Goal: Task Accomplishment & Management: Use online tool/utility

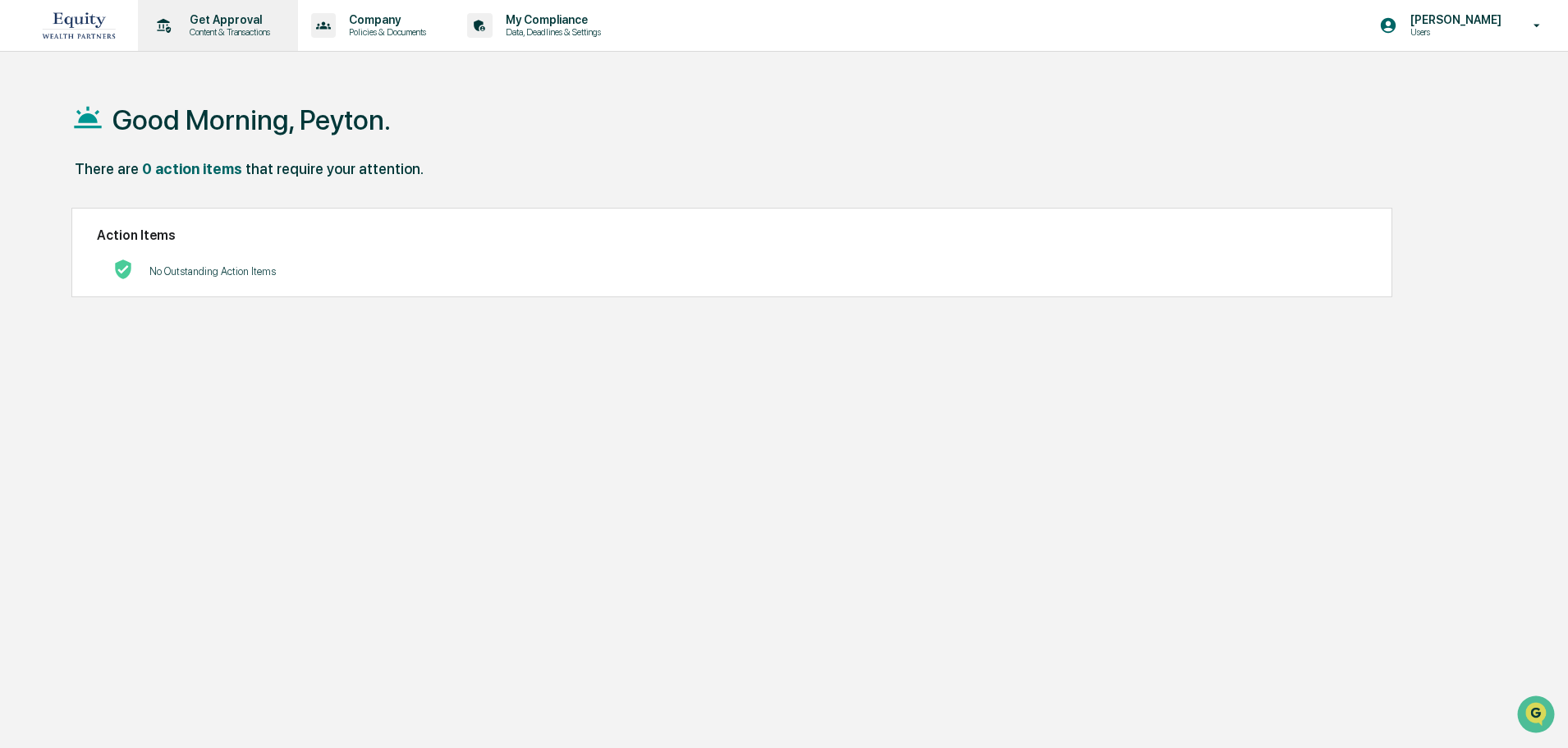
click at [218, 32] on p "Content & Transactions" at bounding box center [227, 33] width 102 height 12
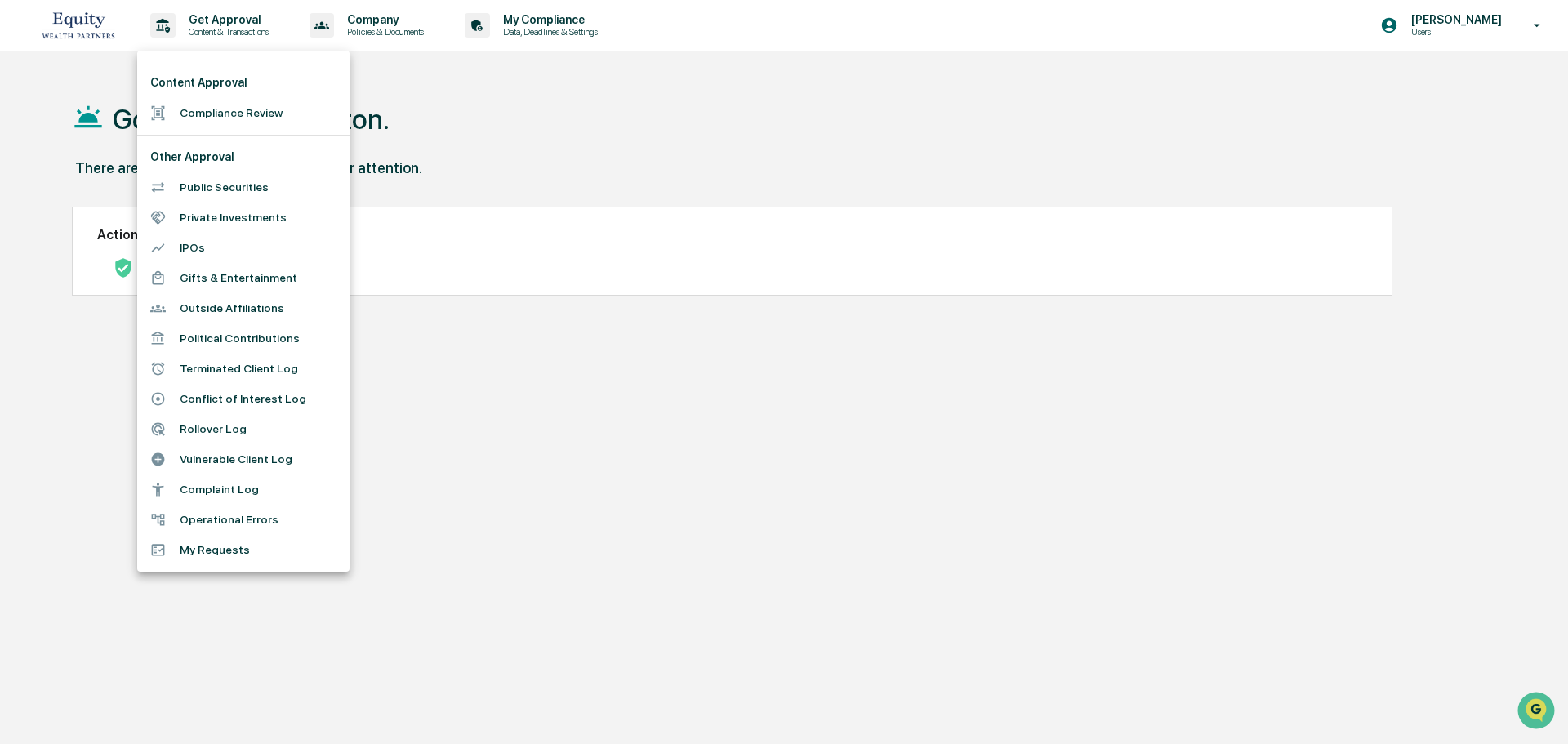
click at [495, 132] on div at bounding box center [784, 372] width 1568 height 744
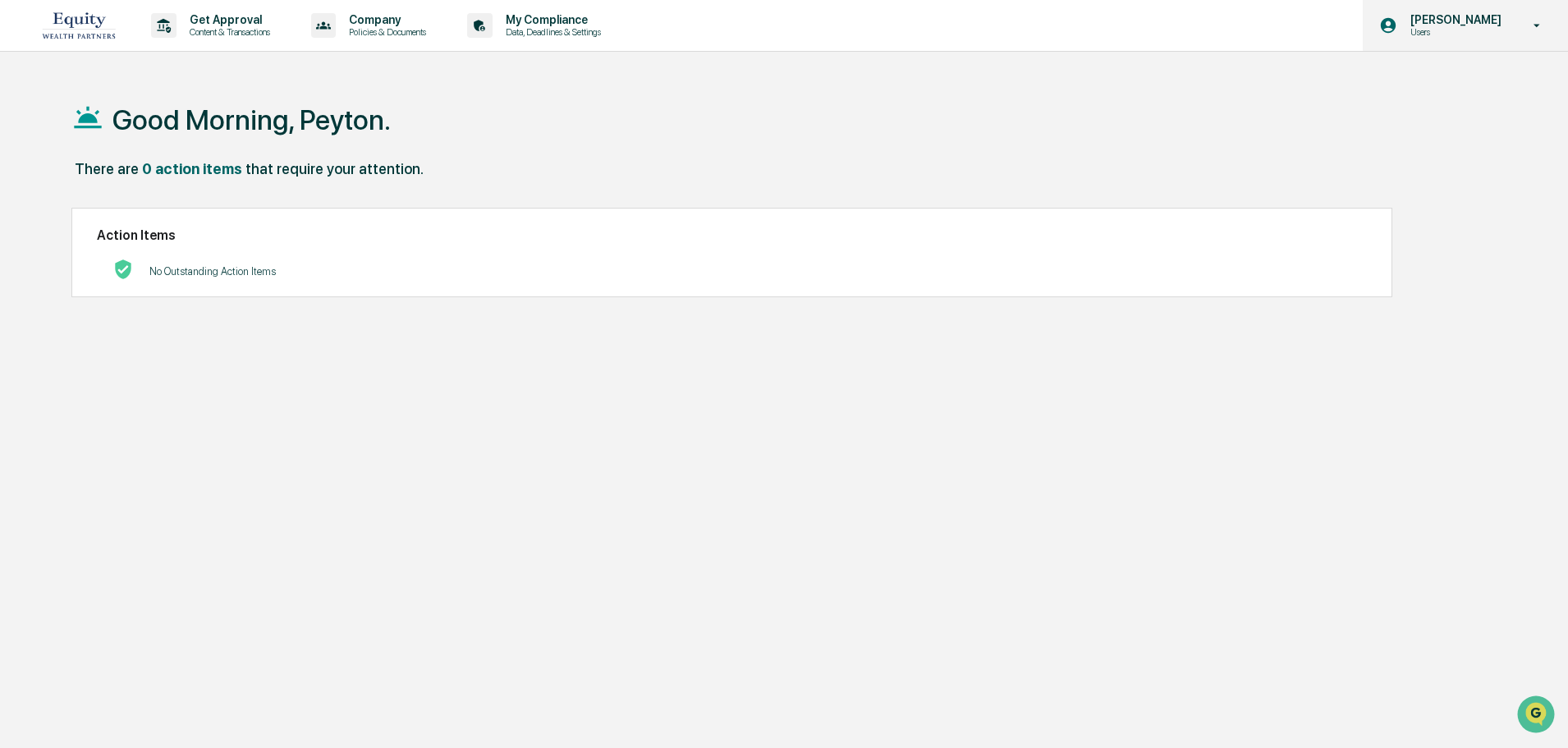
click at [1491, 17] on p "[PERSON_NAME]" at bounding box center [1454, 19] width 112 height 13
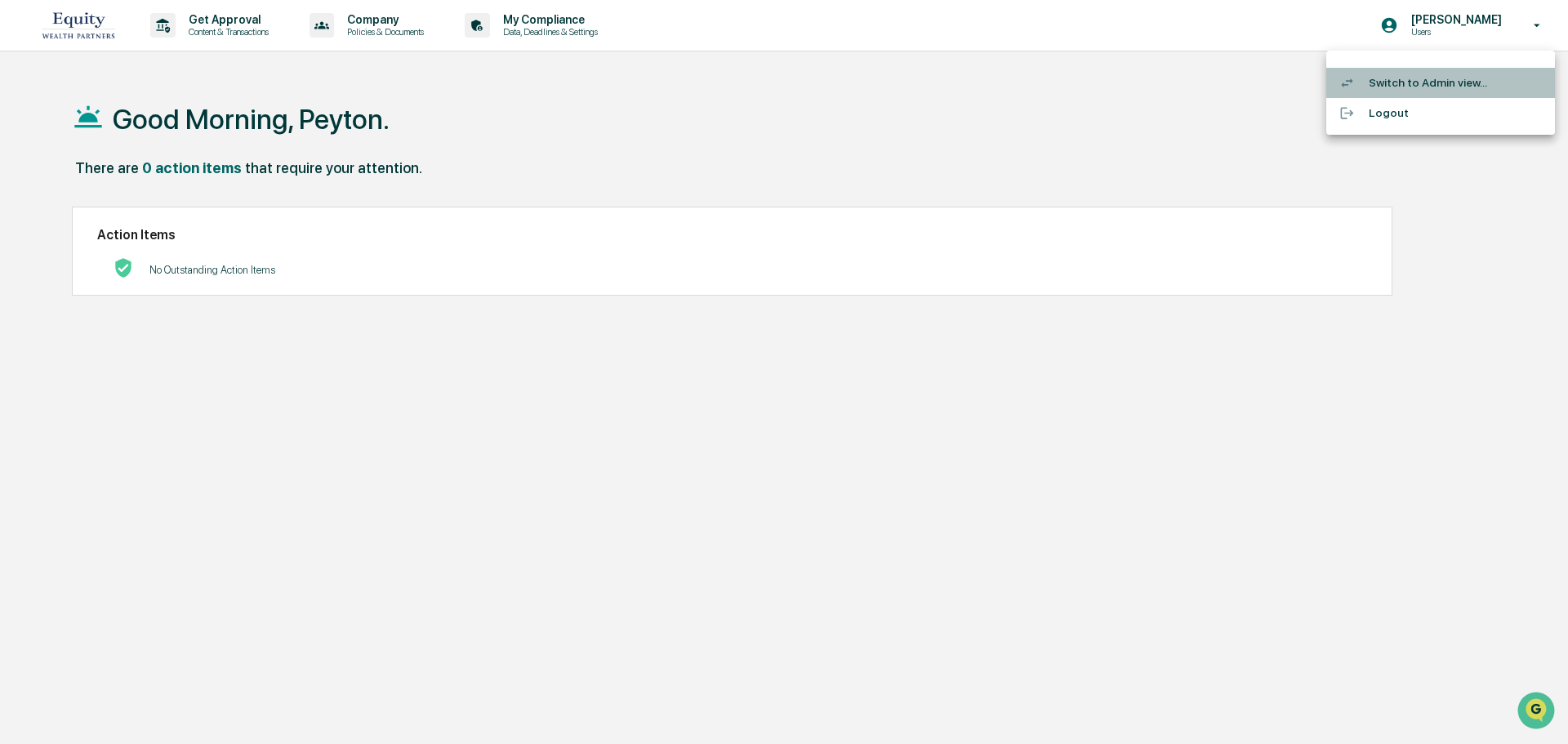
click at [1416, 90] on li "Switch to Admin view..." at bounding box center [1441, 82] width 228 height 30
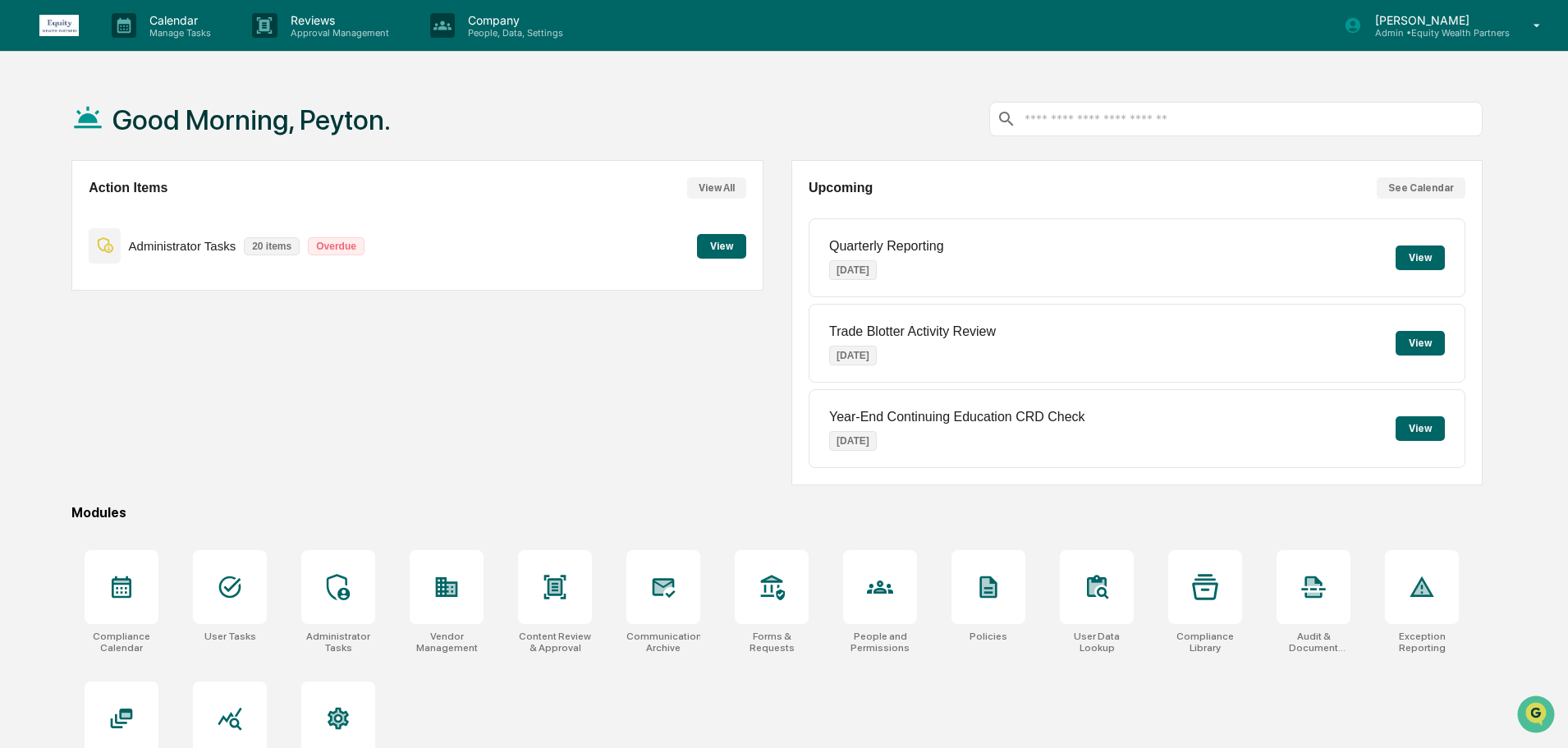
click at [719, 232] on div "Administrator Tasks 20 items Overdue View" at bounding box center [417, 246] width 656 height 55
click at [716, 240] on button "View" at bounding box center [721, 245] width 49 height 25
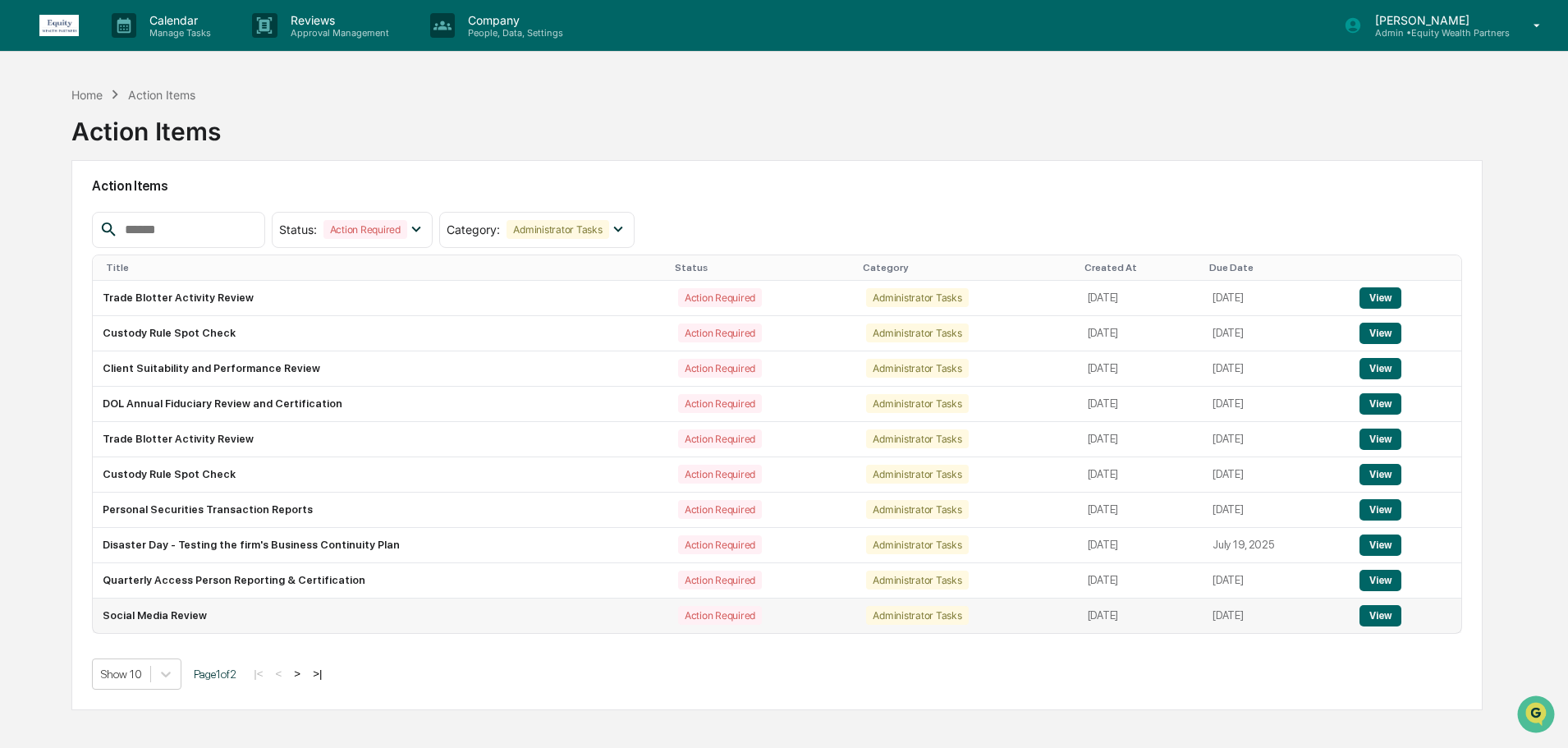
click at [1382, 608] on button "View" at bounding box center [1380, 616] width 41 height 22
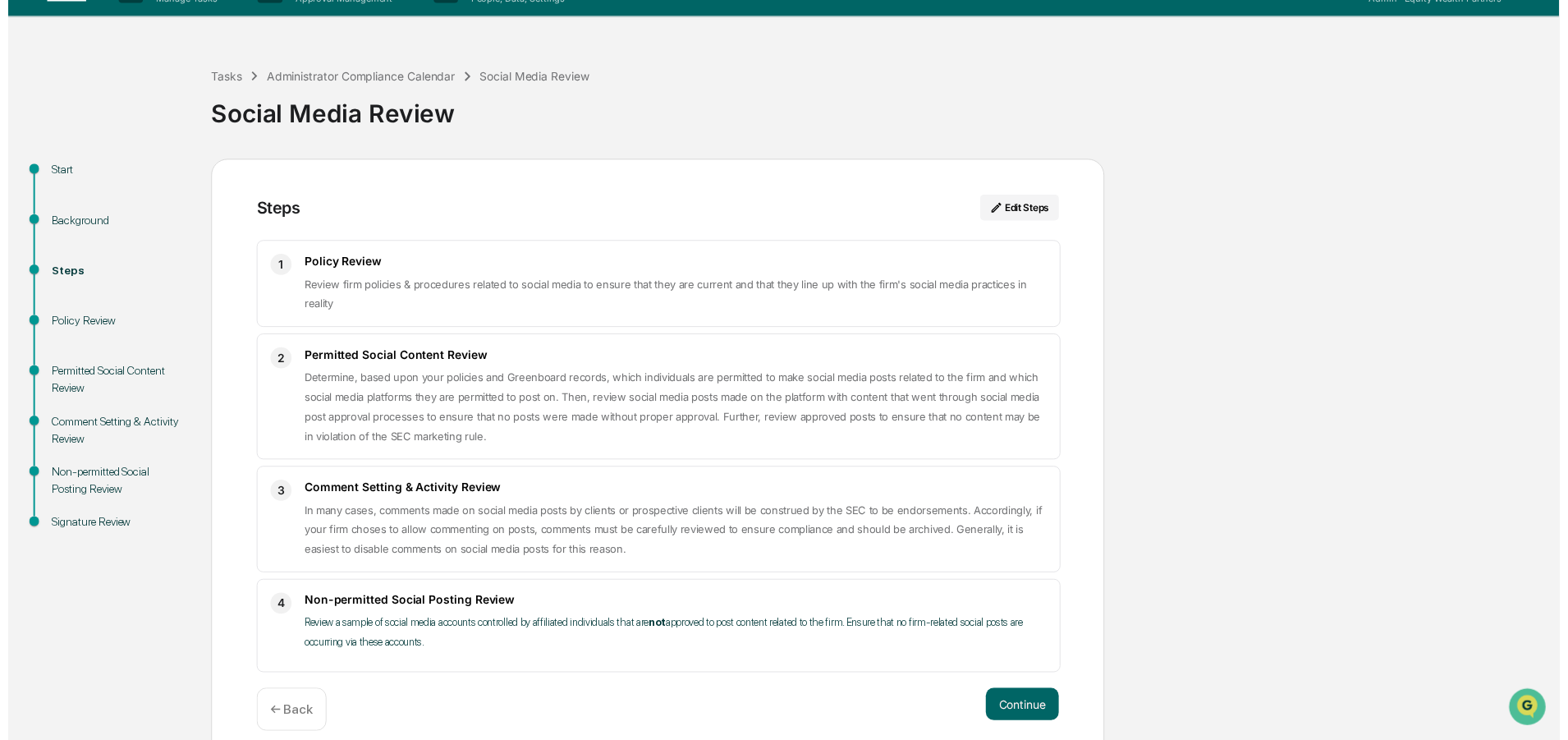
scroll to position [53, 0]
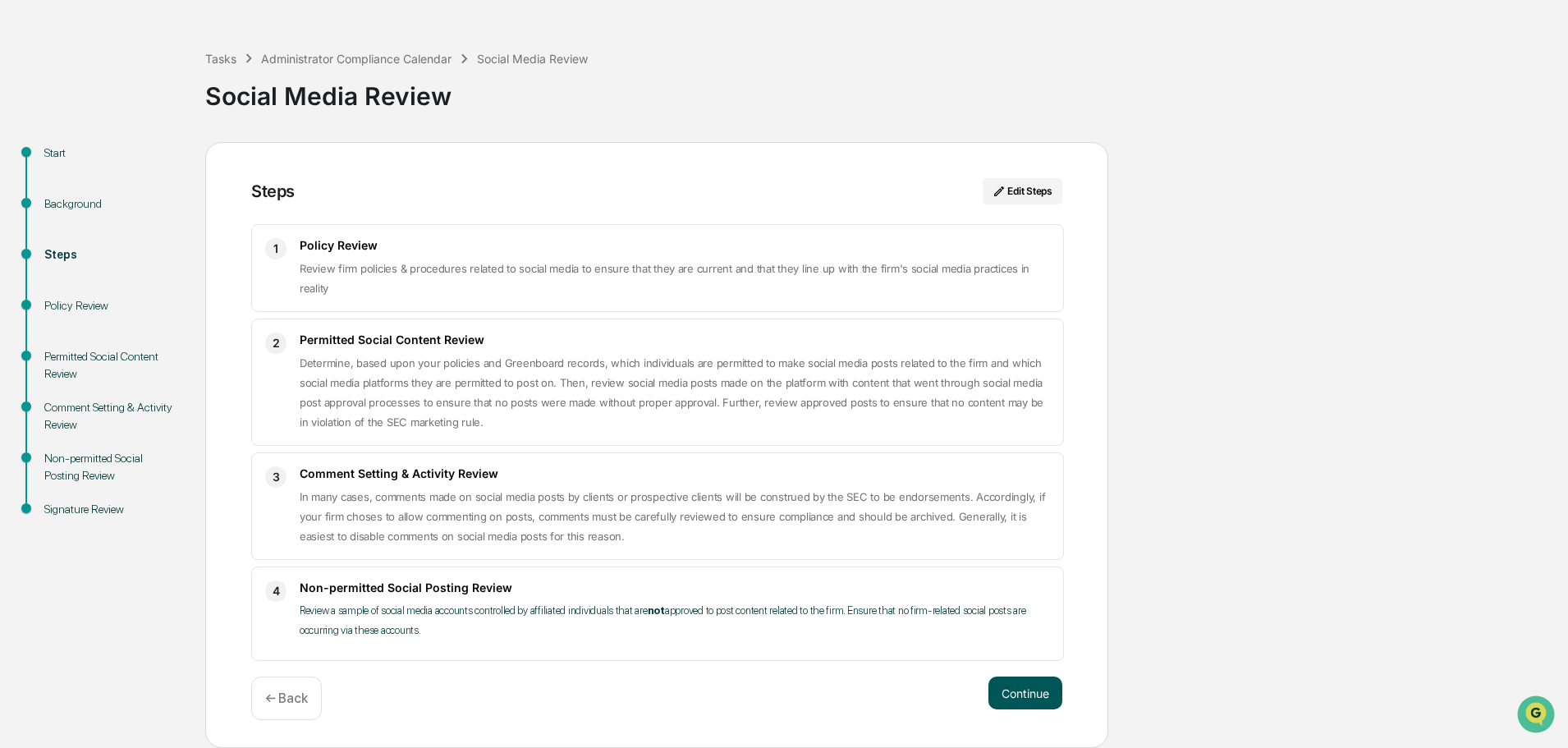
click at [1007, 701] on button "Continue" at bounding box center [1025, 692] width 74 height 33
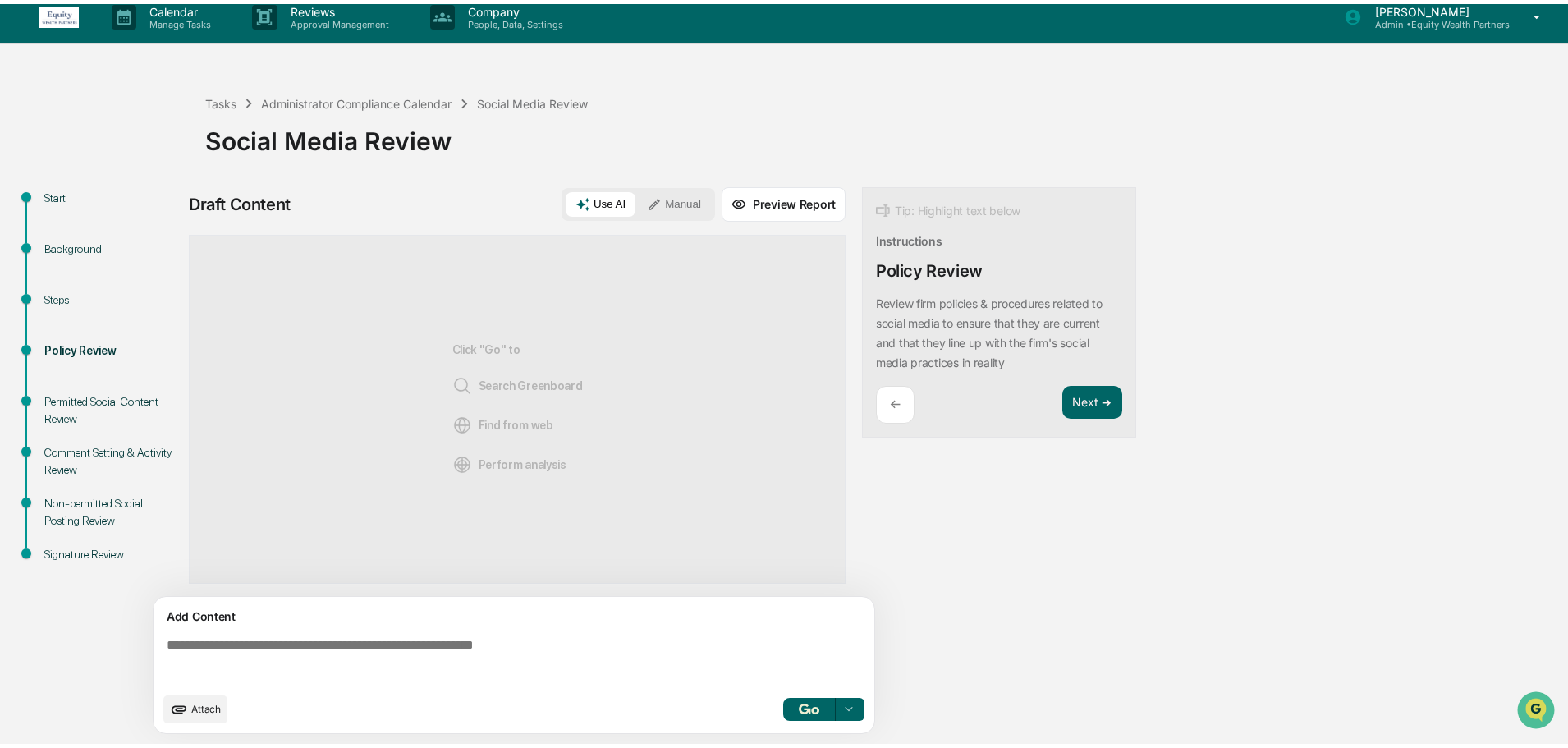
scroll to position [12, 0]
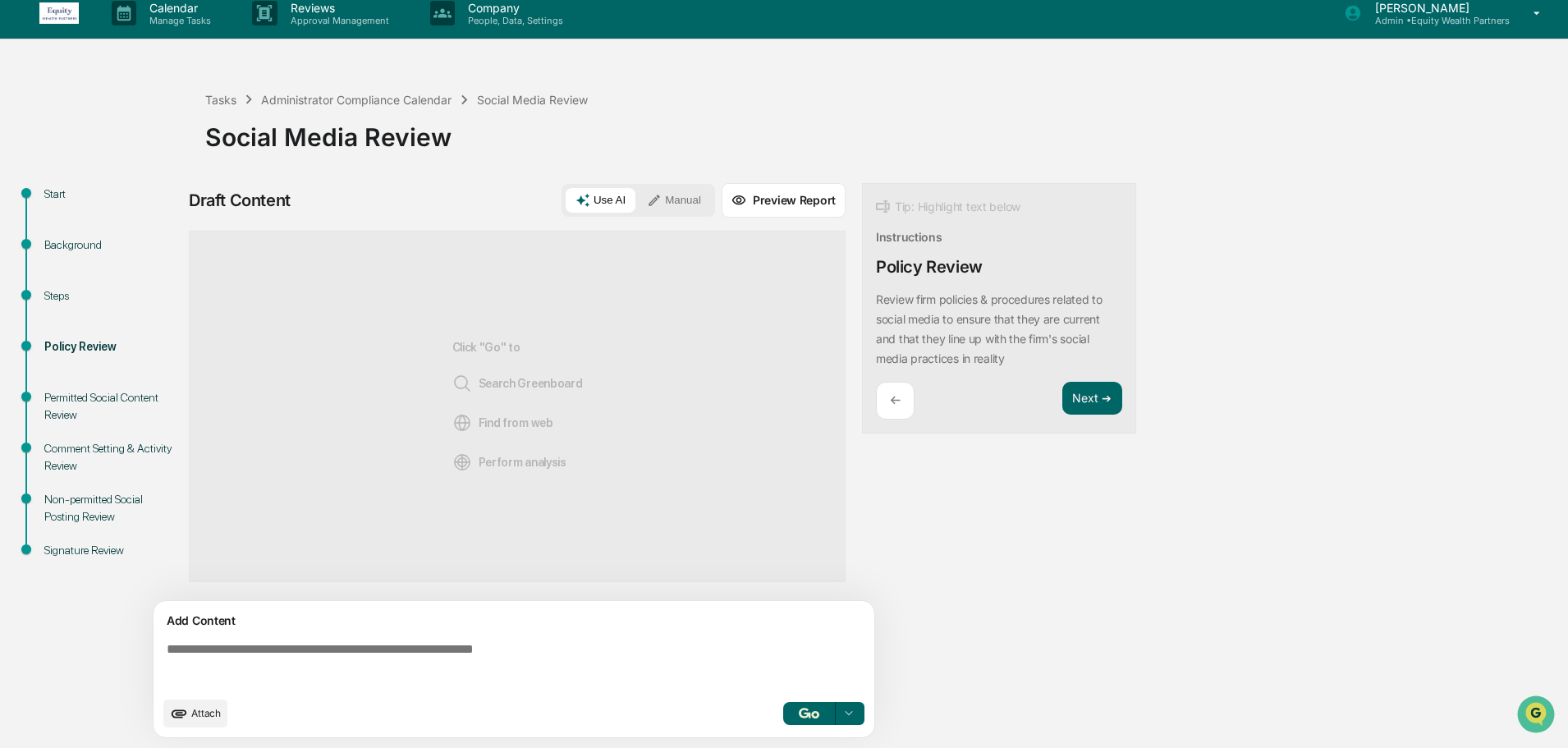
click at [70, 238] on div "Background" at bounding box center [111, 244] width 135 height 17
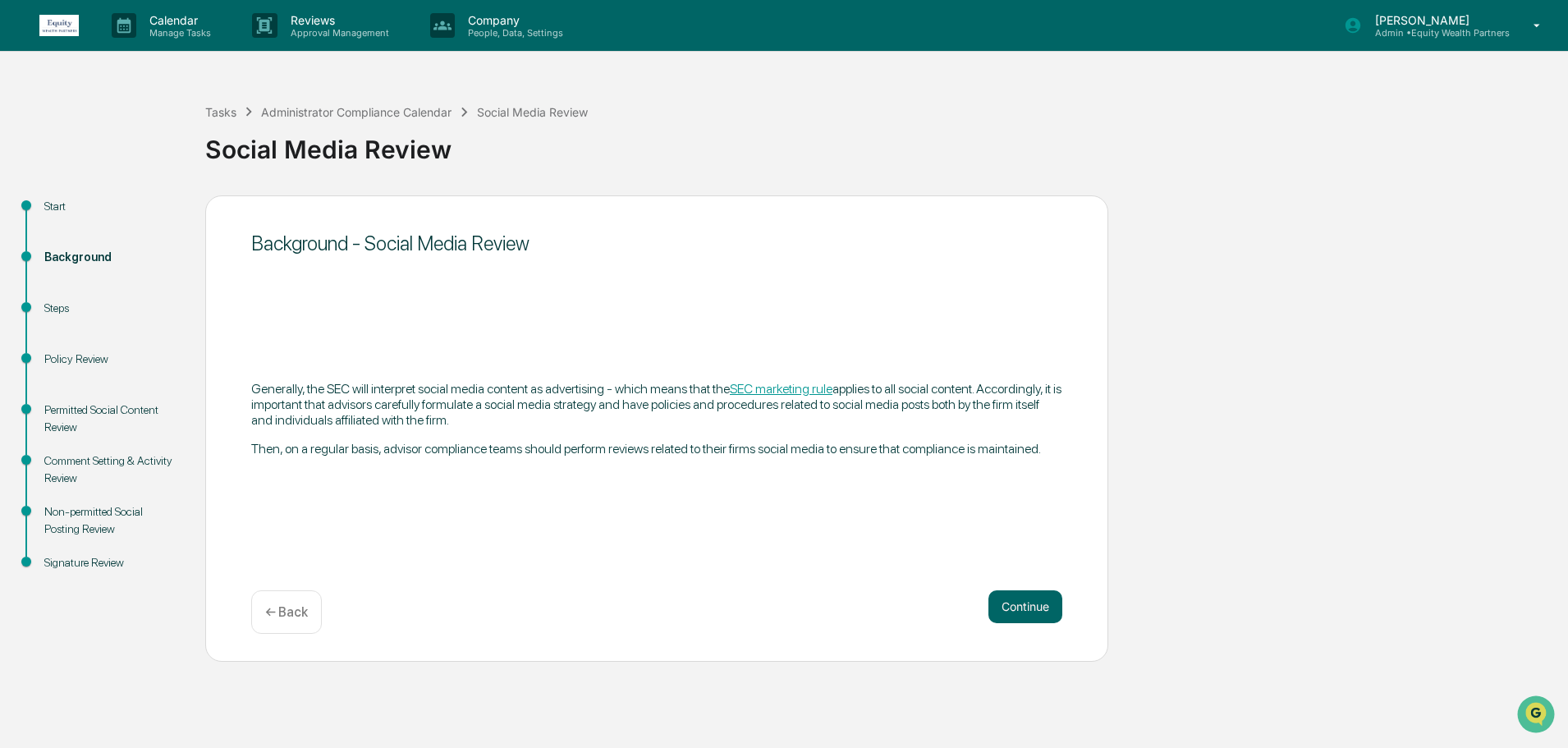
scroll to position [0, 0]
click at [62, 303] on div "Steps" at bounding box center [111, 307] width 135 height 17
click at [61, 422] on div "Permitted Social Content Review" at bounding box center [111, 418] width 135 height 34
click at [1035, 600] on button "Continue" at bounding box center [1025, 606] width 74 height 33
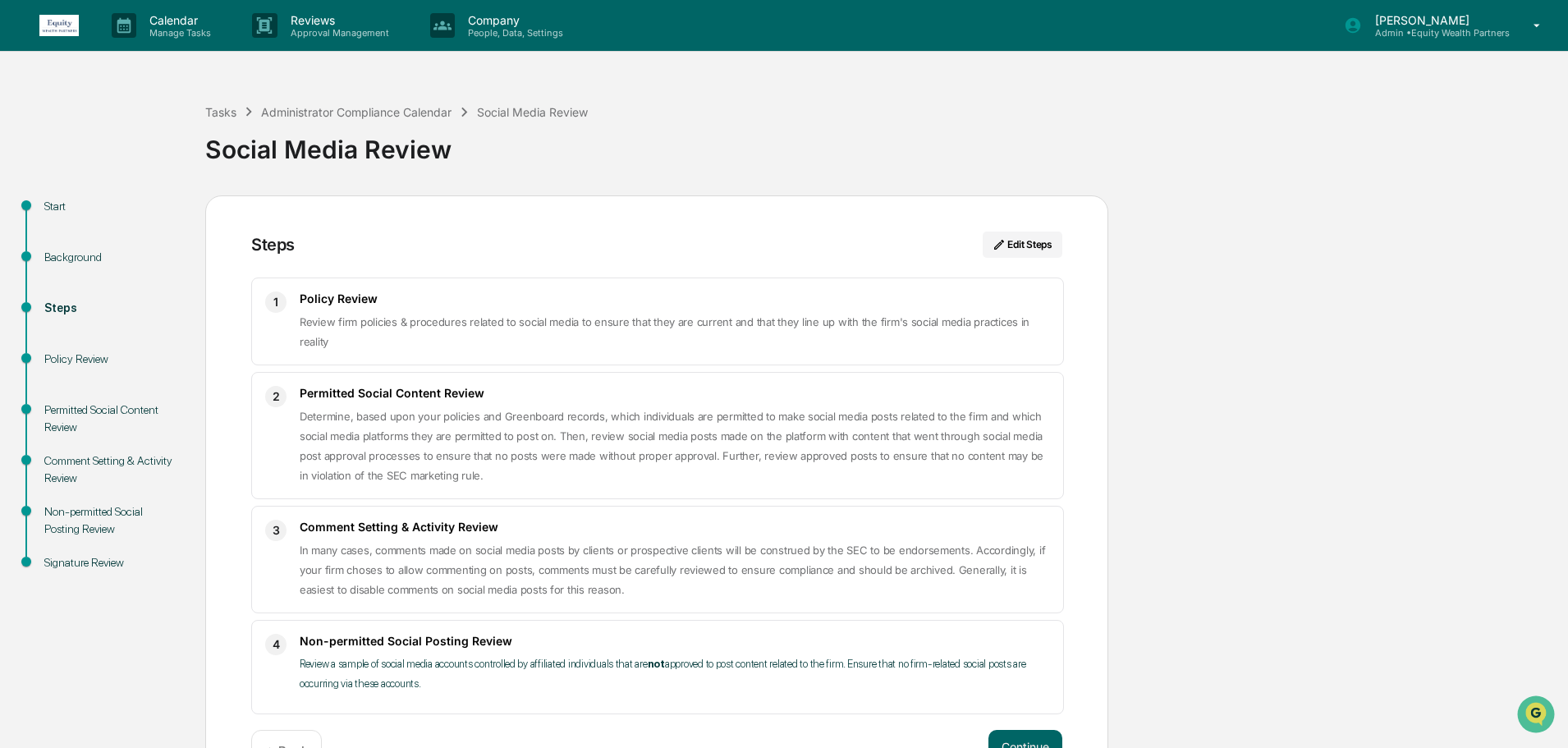
click at [75, 254] on div "Background" at bounding box center [111, 256] width 135 height 17
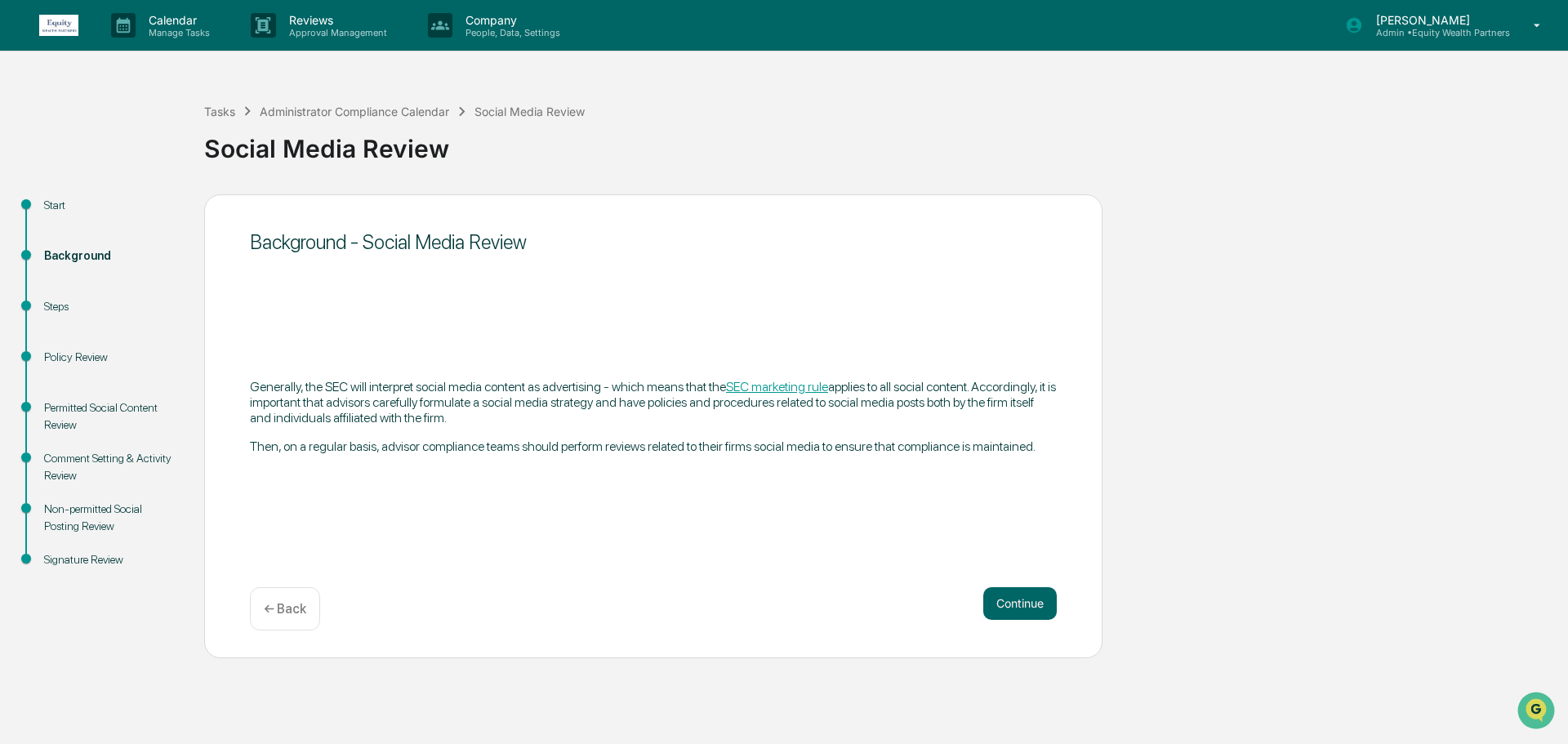
click at [782, 390] on link "SEC marketing rule" at bounding box center [778, 387] width 102 height 16
click at [1041, 598] on button "Continue" at bounding box center [1020, 603] width 74 height 32
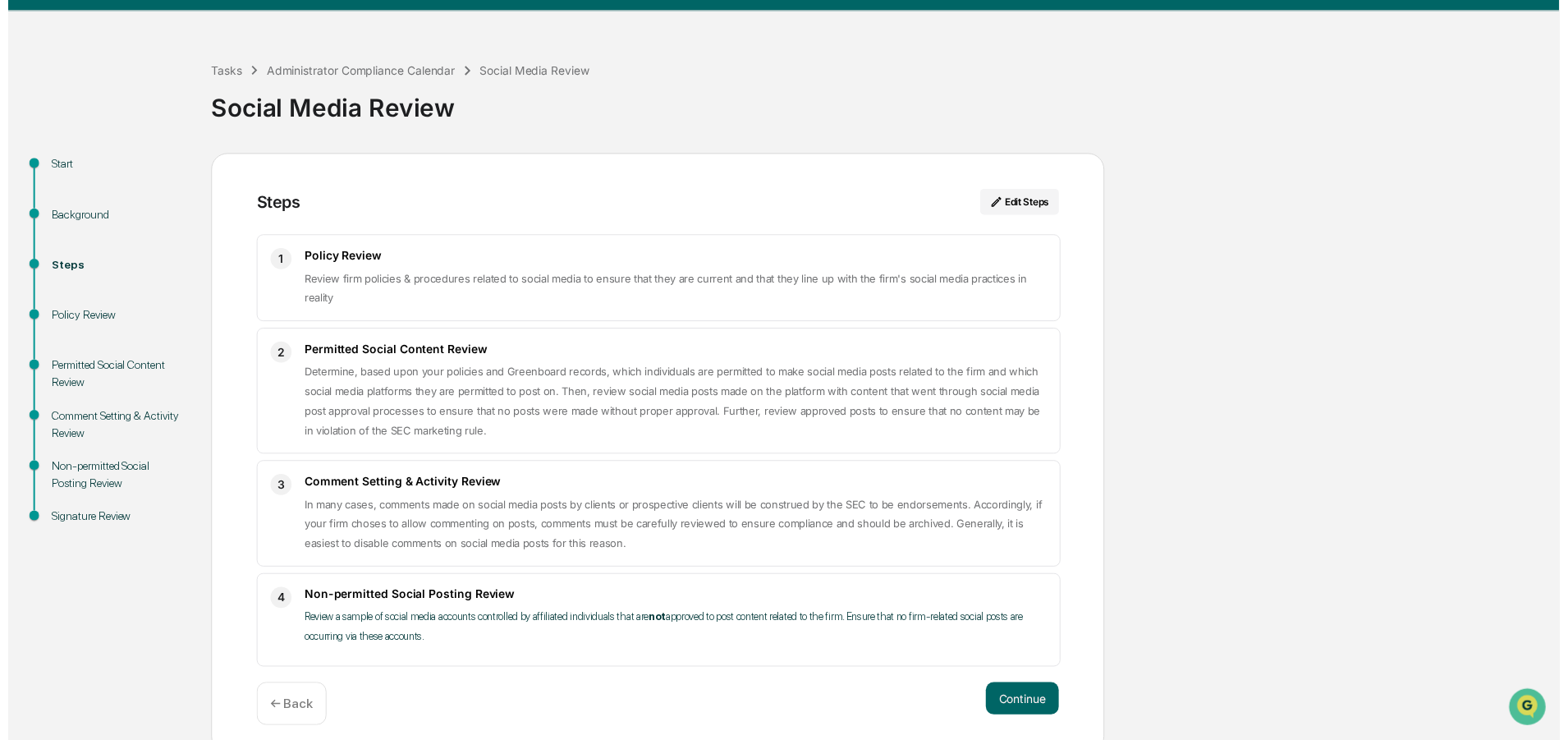
scroll to position [53, 0]
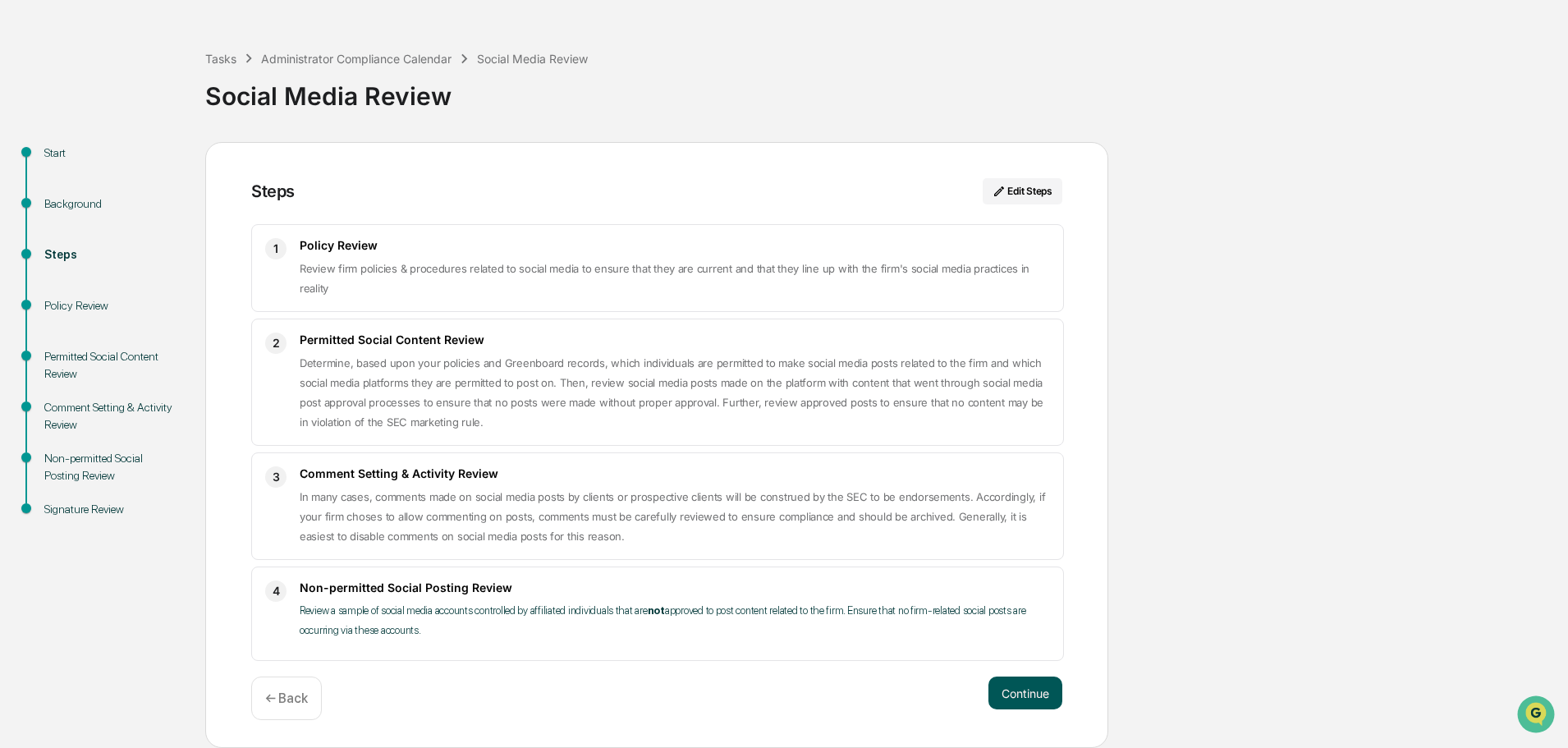
click at [1044, 699] on button "Continue" at bounding box center [1025, 692] width 74 height 33
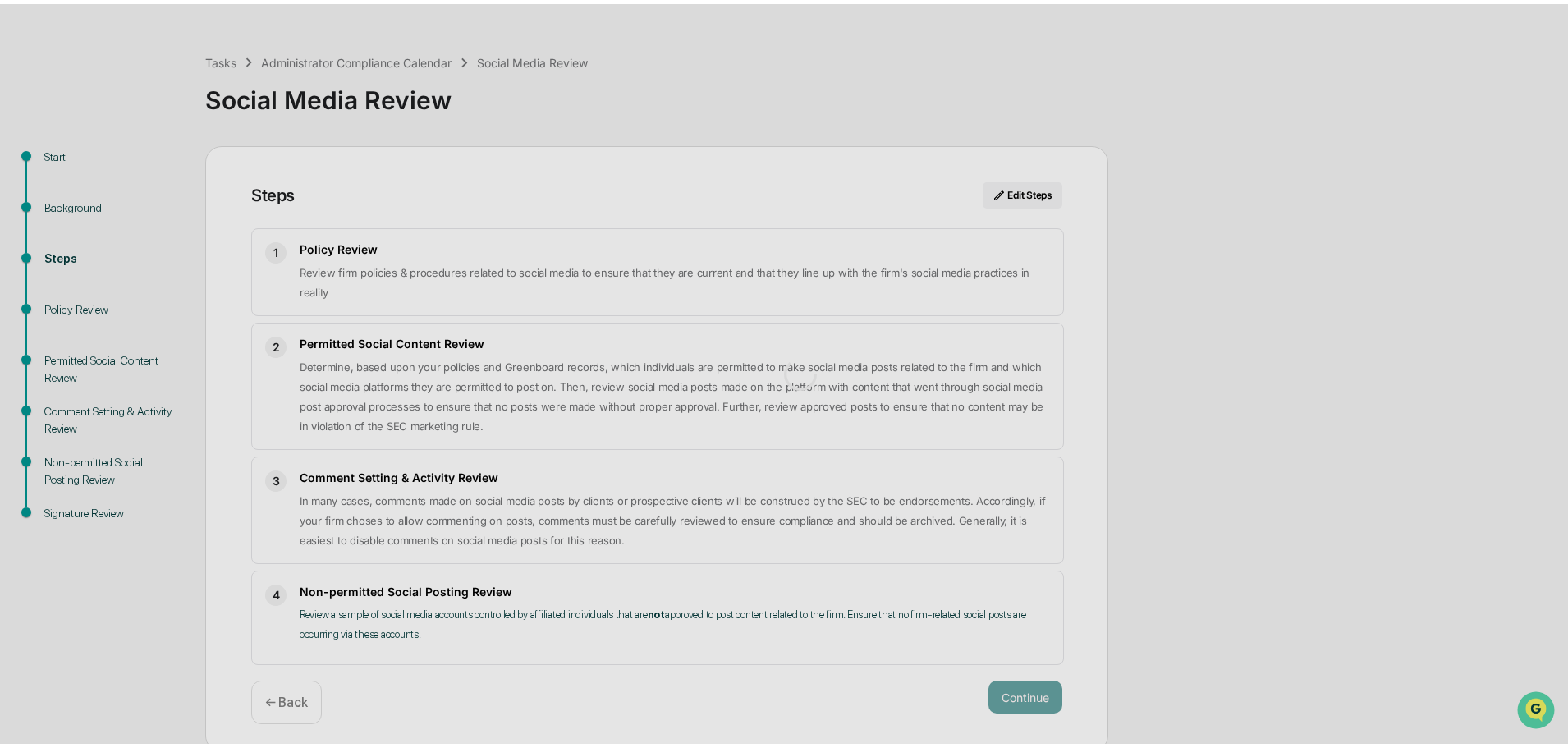
scroll to position [12, 0]
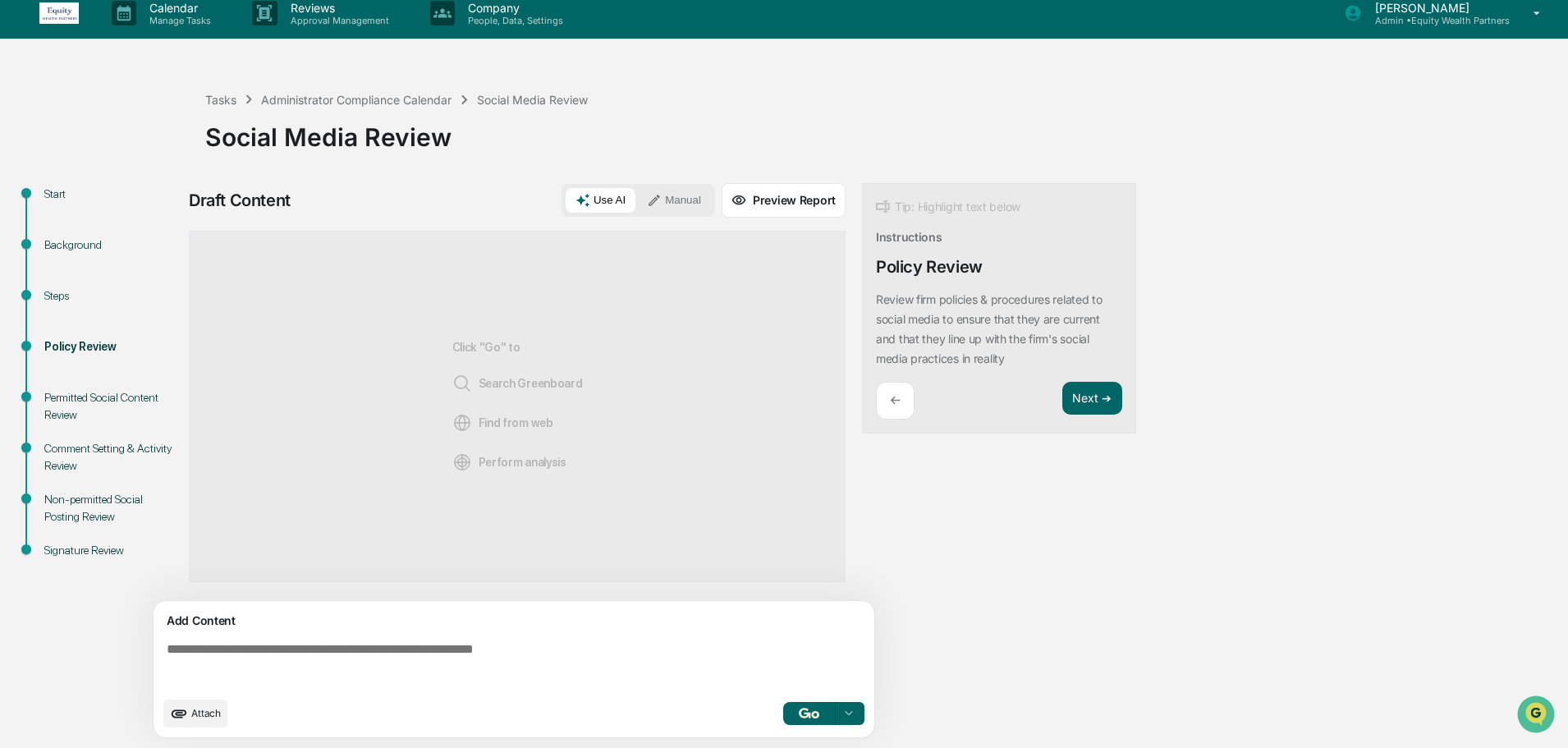
click at [332, 666] on textarea at bounding box center [516, 665] width 715 height 59
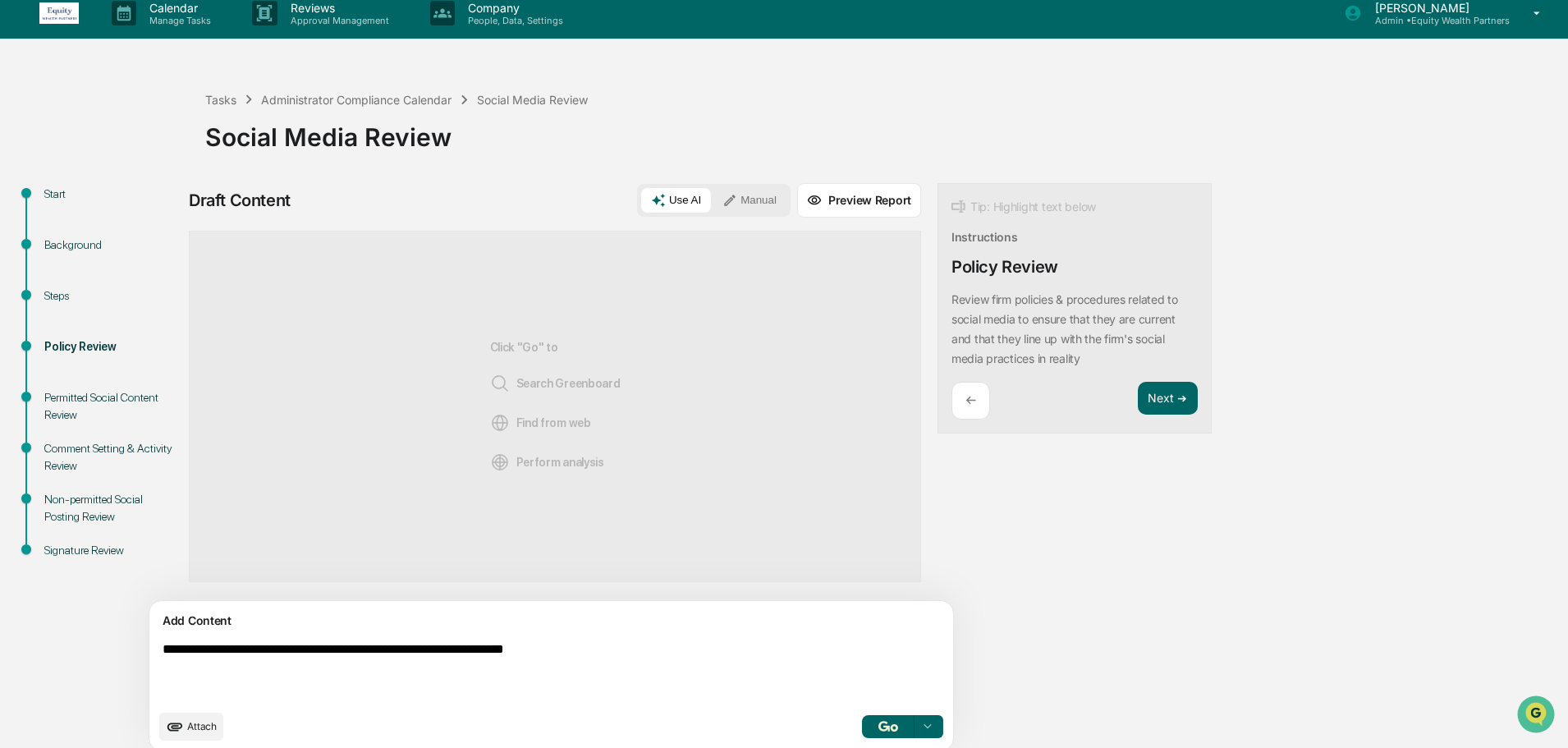
type textarea "**********"
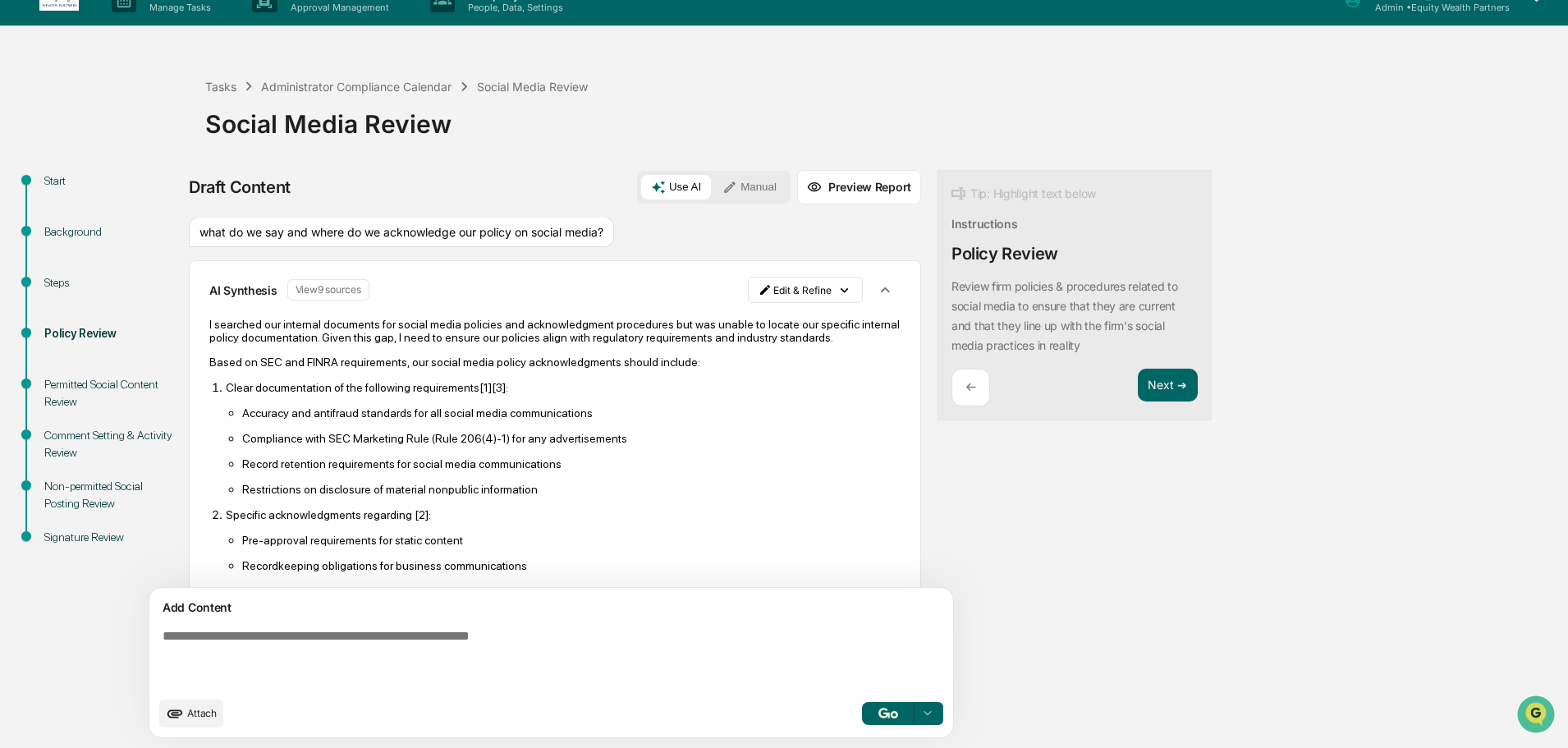
scroll to position [0, 0]
click at [737, 298] on html "Calendar Manage Tasks Reviews Approval Management Company People, Data, Setting…" at bounding box center [784, 348] width 1568 height 748
click at [730, 358] on div "Delete Result" at bounding box center [723, 350] width 120 height 27
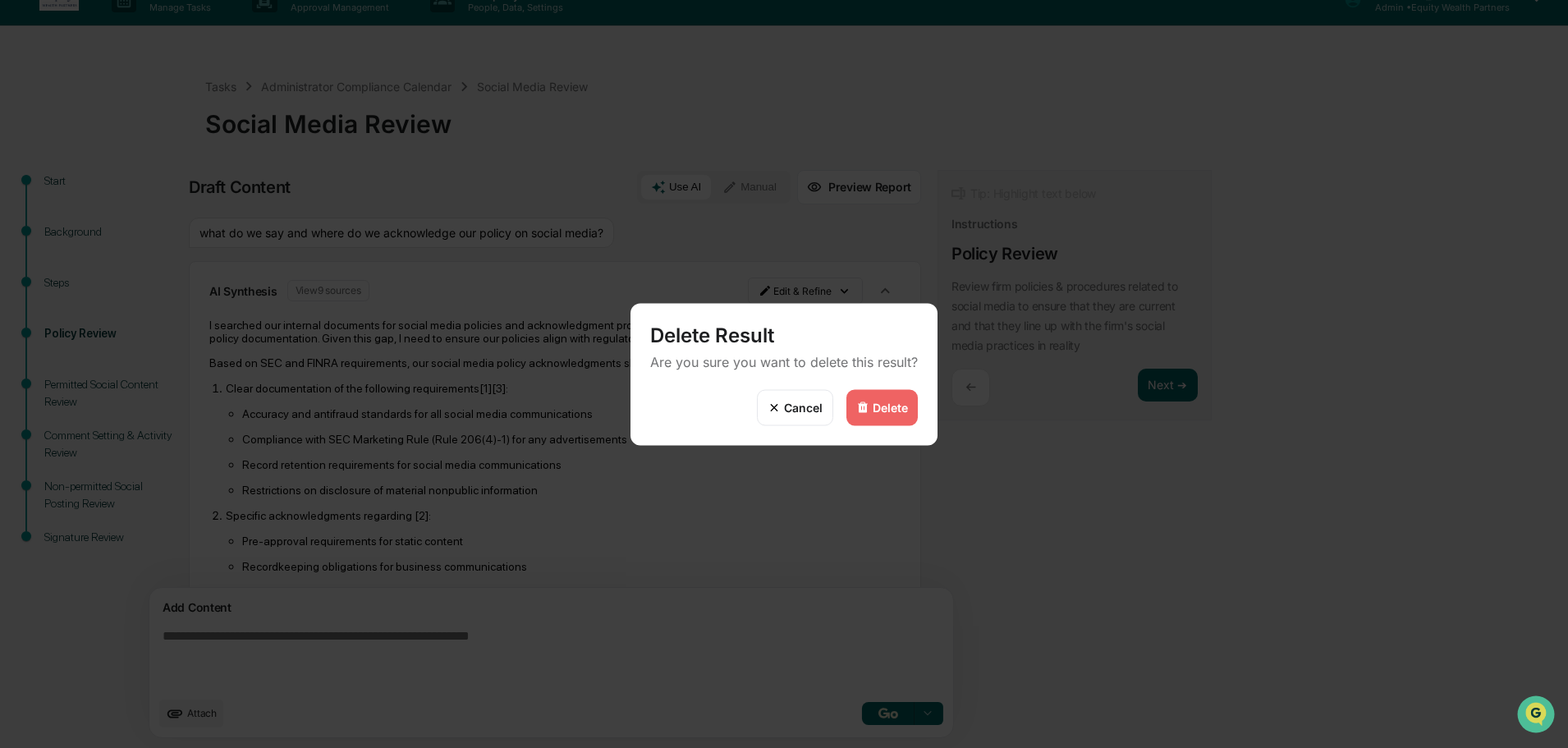
click at [881, 401] on div "Delete" at bounding box center [891, 408] width 35 height 14
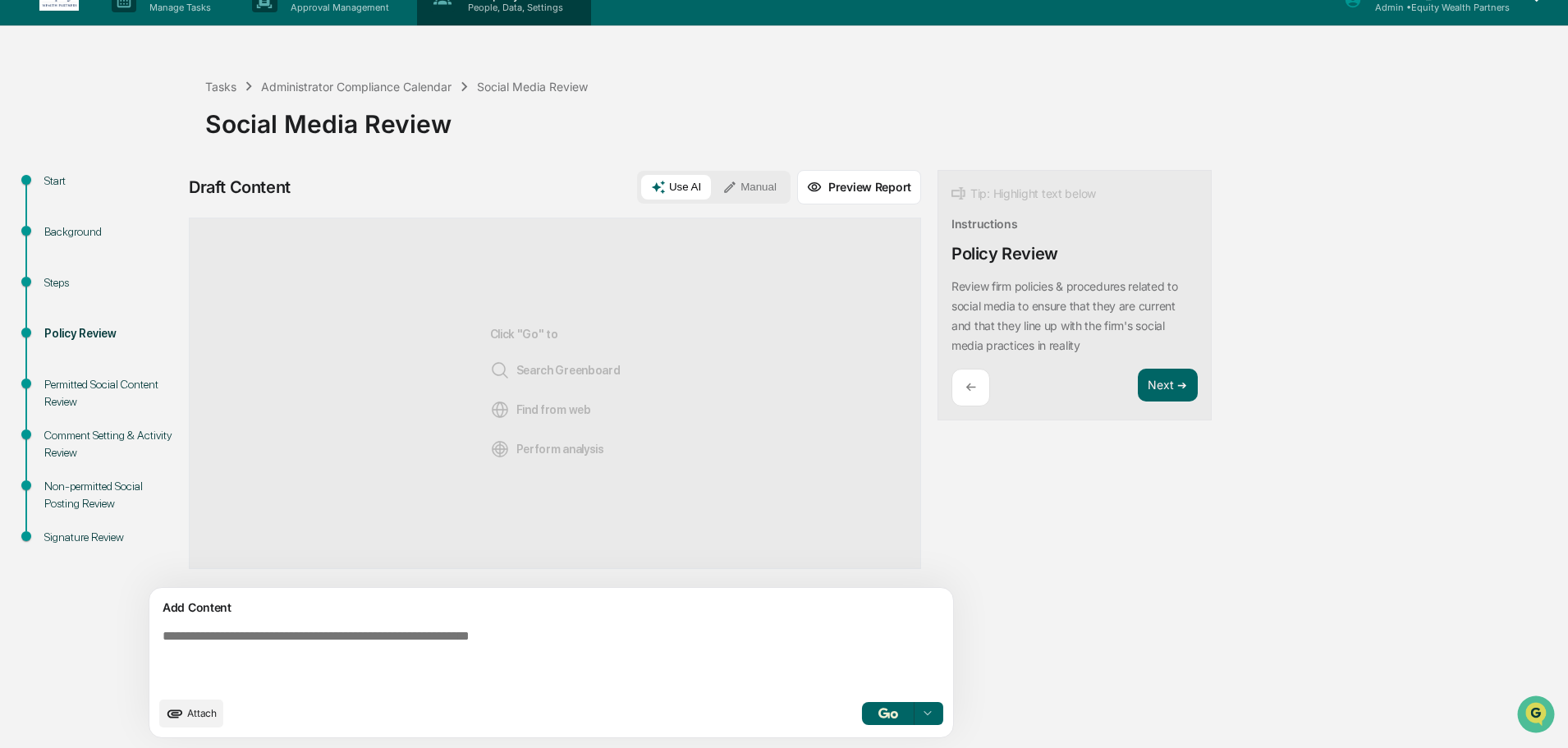
scroll to position [25, 0]
